Goal: Task Accomplishment & Management: Manage account settings

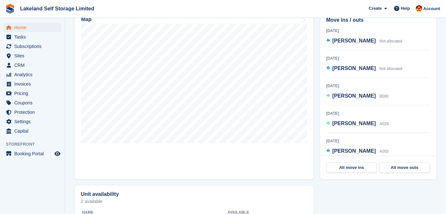
scroll to position [86, 0]
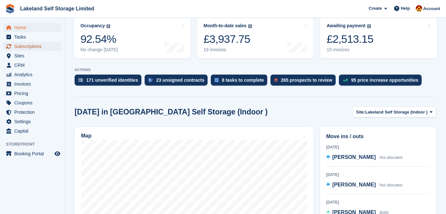
click at [24, 47] on span "Subscriptions" at bounding box center [33, 46] width 39 height 9
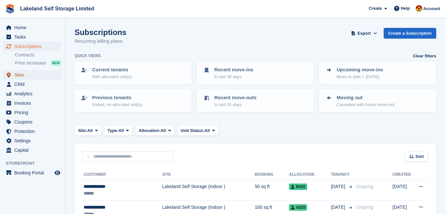
click at [18, 74] on span "Sites" at bounding box center [33, 74] width 39 height 9
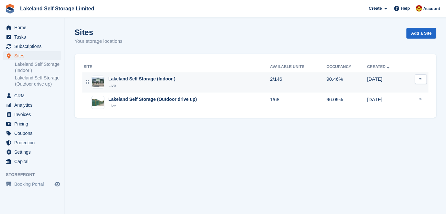
click at [142, 79] on div "Lakeland Self Storage (Indoor )" at bounding box center [141, 79] width 67 height 7
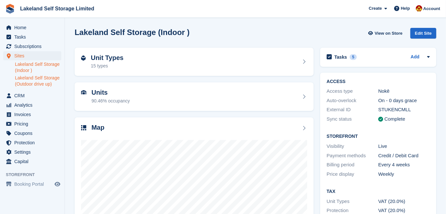
click at [31, 78] on link "Lakeland Self Storage (Outdoor drive up)" at bounding box center [38, 81] width 46 height 12
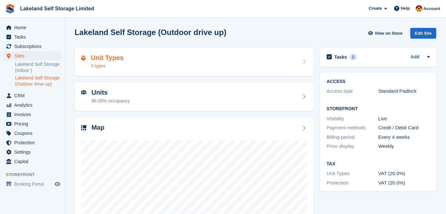
click at [278, 63] on div "Unit Types 3 types" at bounding box center [194, 62] width 226 height 16
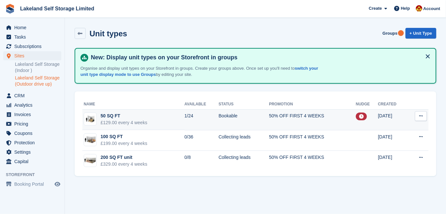
click at [263, 116] on td "Bookable" at bounding box center [244, 119] width 51 height 21
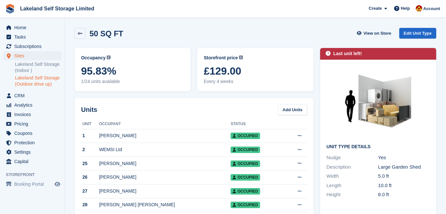
click at [33, 79] on link "Lakeland Self Storage (Outdoor drive up)" at bounding box center [38, 81] width 46 height 12
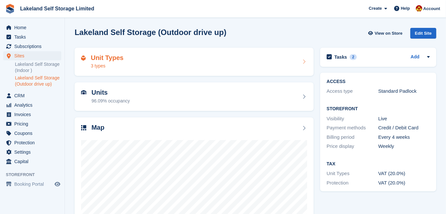
click at [111, 61] on h2 "Unit Types" at bounding box center [107, 57] width 33 height 7
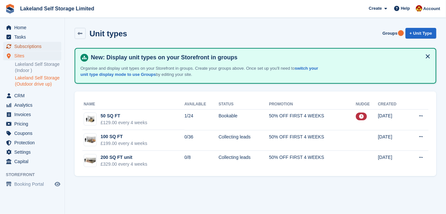
click at [35, 46] on span "Subscriptions" at bounding box center [33, 46] width 39 height 9
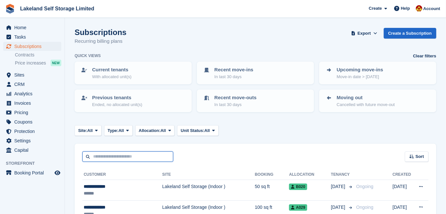
click at [100, 154] on input "text" at bounding box center [127, 157] width 91 height 11
type input "*****"
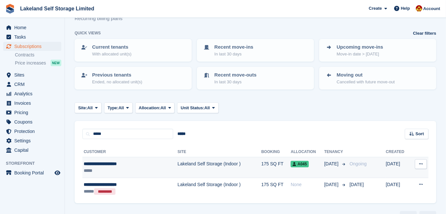
scroll to position [38, 0]
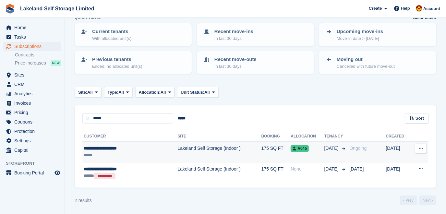
click at [177, 144] on td "Lakeland Self Storage (Indoor )" at bounding box center [219, 152] width 84 height 21
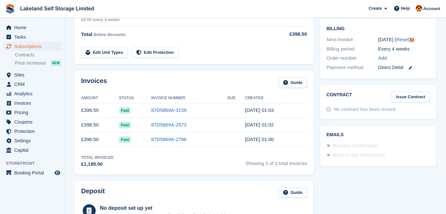
scroll to position [177, 0]
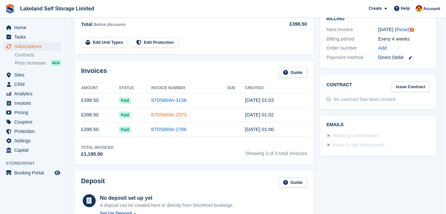
click at [166, 114] on link "87D5869A-2973" at bounding box center [168, 115] width 35 height 6
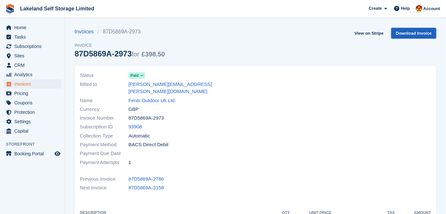
click at [405, 34] on link "Download Invoice" at bounding box center [413, 33] width 45 height 11
click at [369, 33] on link "View on Stripe" at bounding box center [369, 33] width 34 height 11
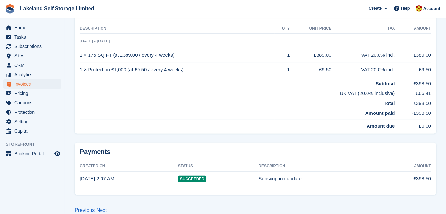
scroll to position [187, 0]
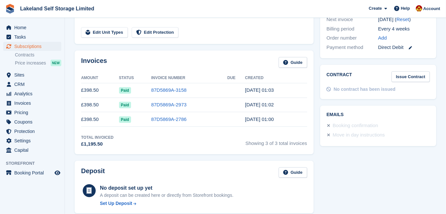
scroll to position [177, 0]
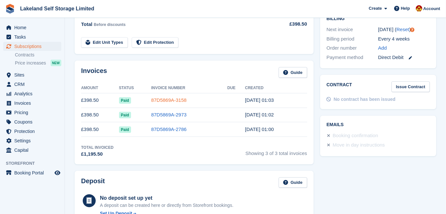
click at [162, 98] on link "87D5869A-3158" at bounding box center [168, 100] width 35 height 6
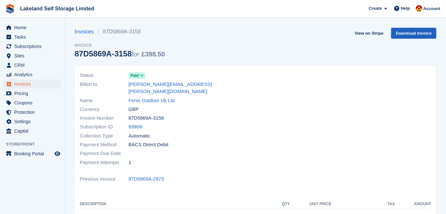
click at [403, 32] on link "Download Invoice" at bounding box center [413, 33] width 45 height 11
